Goal: Transaction & Acquisition: Purchase product/service

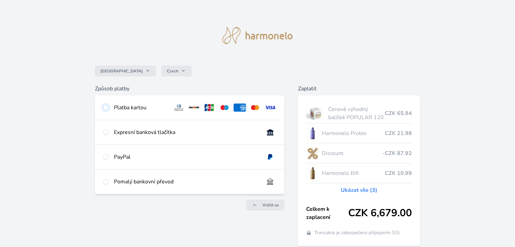
click at [106, 108] on input "radio" at bounding box center [105, 107] width 5 height 5
radio input "true"
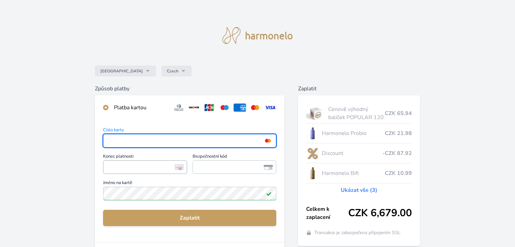
click at [128, 172] on iframe "<p>Your browser does not support iframes.</p>" at bounding box center [145, 167] width 78 height 9
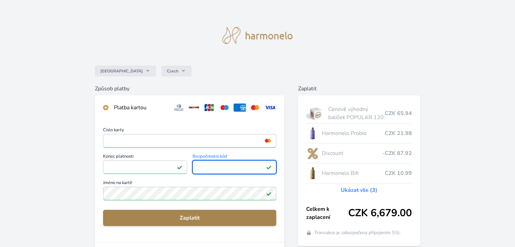
click at [177, 221] on span "Zaplatit" at bounding box center [189, 218] width 163 height 8
